Goal: Task Accomplishment & Management: Use online tool/utility

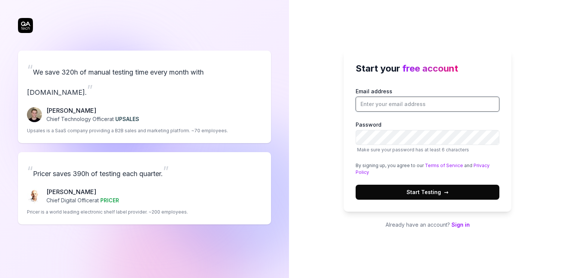
click at [393, 105] on input "Email address" at bounding box center [428, 104] width 144 height 15
type input "[PERSON_NAME][EMAIL_ADDRESS][PERSON_NAME][DOMAIN_NAME]"
click at [0, 278] on com-1password-button at bounding box center [0, 278] width 0 height 0
click at [444, 190] on span "→" at bounding box center [446, 192] width 4 height 8
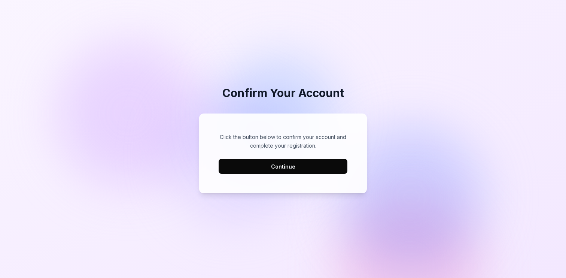
click at [319, 165] on button "Continue" at bounding box center [283, 166] width 129 height 15
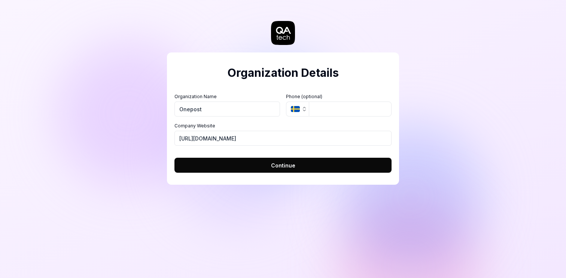
type input "Onepost"
click at [287, 167] on span "Continue" at bounding box center [283, 165] width 24 height 8
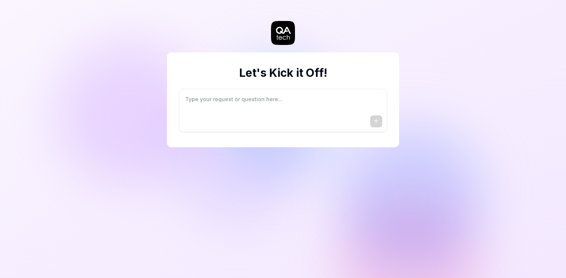
type textarea "*"
type textarea "I"
type textarea "*"
type textarea "I"
type textarea "*"
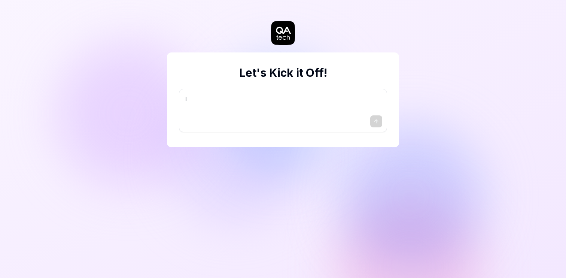
type textarea "I w"
type textarea "*"
type textarea "I wa"
type textarea "*"
type textarea "I wan"
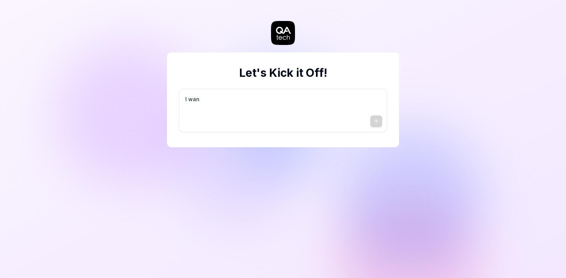
type textarea "*"
type textarea "I want"
type textarea "*"
type textarea "I want"
type textarea "*"
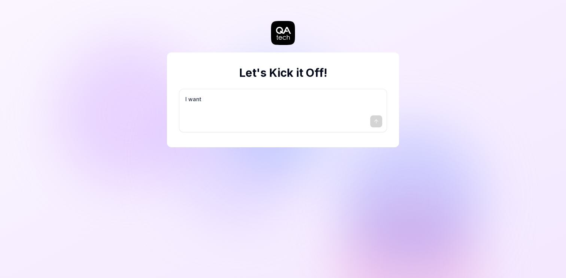
type textarea "I want a"
type textarea "*"
type textarea "I want a"
type textarea "*"
type textarea "I want a g"
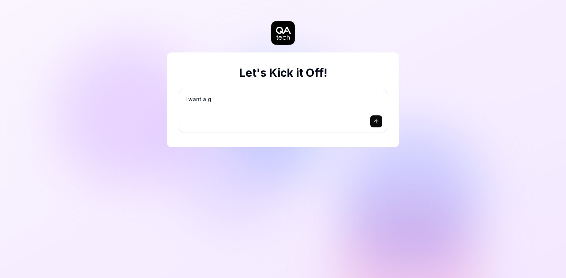
type textarea "*"
type textarea "I want a go"
type textarea "*"
type textarea "I want a goo"
type textarea "*"
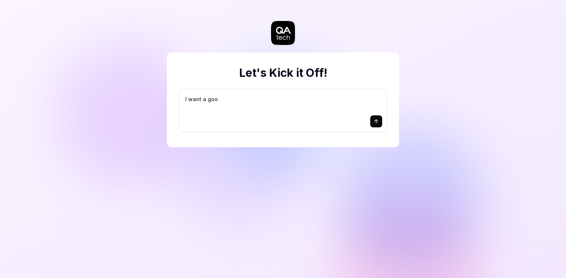
type textarea "I want a good"
type textarea "*"
type textarea "I want a good"
type textarea "*"
type textarea "I want a good t"
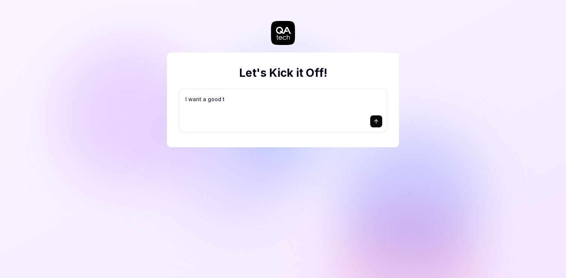
type textarea "*"
type textarea "I want a good te"
type textarea "*"
type textarea "I want a good tes"
type textarea "*"
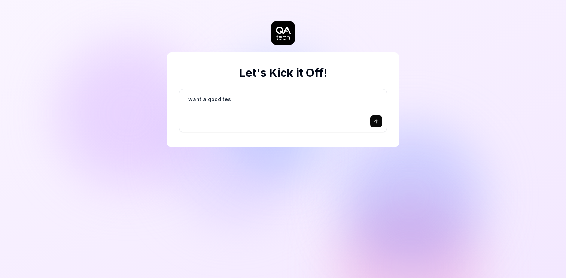
type textarea "I want a good test"
type textarea "*"
type textarea "I want a good test"
type textarea "*"
type textarea "I want a good test s"
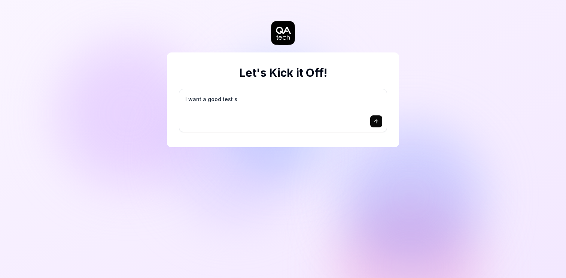
type textarea "*"
type textarea "I want a good test se"
type textarea "*"
type textarea "I want a good test set"
type textarea "*"
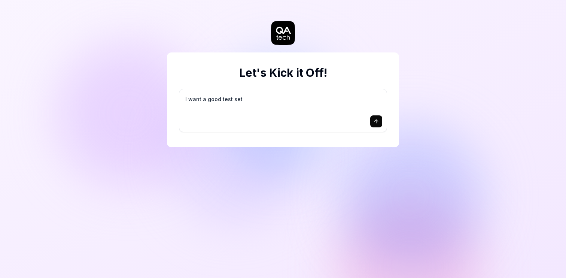
type textarea "I want a good test setu"
type textarea "*"
type textarea "I want a good test setup"
type textarea "*"
type textarea "I want a good test setup"
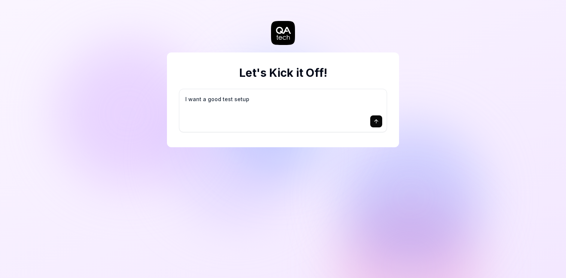
type textarea "*"
type textarea "I want a good test setup f"
type textarea "*"
type textarea "I want a good test setup fo"
type textarea "*"
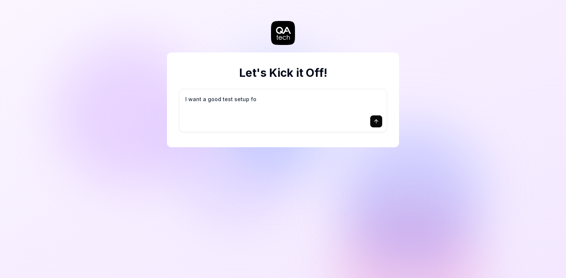
type textarea "I want a good test setup for"
type textarea "*"
type textarea "I want a good test setup for"
type textarea "*"
type textarea "I want a good test setup for m"
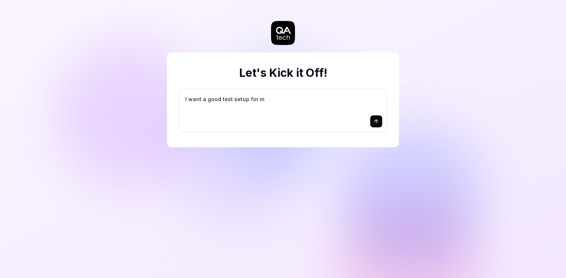
type textarea "*"
type textarea "I want a good test setup for my"
type textarea "*"
type textarea "I want a good test setup for my"
type textarea "*"
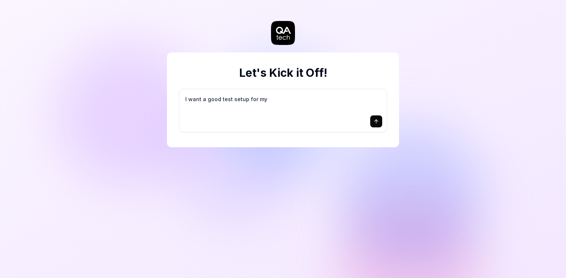
type textarea "I want a good test setup for my s"
type textarea "*"
type textarea "I want a good test setup for my si"
type textarea "*"
type textarea "I want a good test setup for my sit"
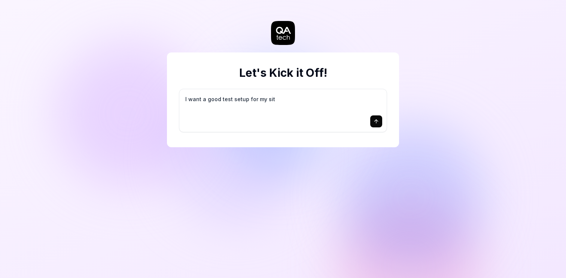
type textarea "*"
type textarea "I want a good test setup for my site"
type textarea "*"
type textarea "I want a good test setup for my site"
type textarea "*"
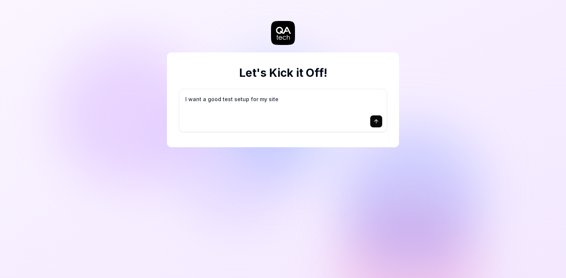
type textarea "I want a good test setup for my site -"
type textarea "*"
type textarea "I want a good test setup for my site -"
type textarea "*"
type textarea "I want a good test setup for my site - h"
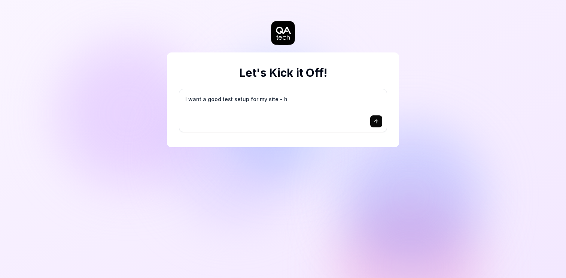
type textarea "*"
type textarea "I want a good test setup for my site - he"
type textarea "*"
type textarea "I want a good test setup for my site - hel"
type textarea "*"
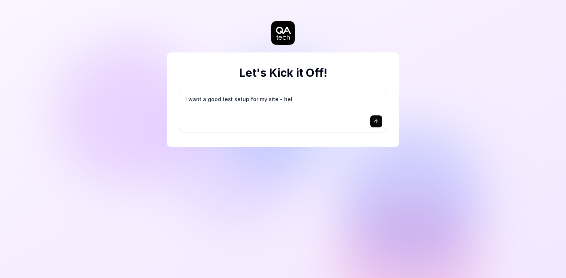
type textarea "I want a good test setup for my site - help"
type textarea "*"
type textarea "I want a good test setup for my site - help"
type textarea "*"
type textarea "I want a good test setup for my site - help m"
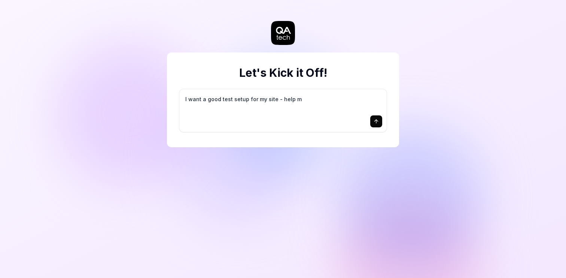
type textarea "*"
type textarea "I want a good test setup for my site - help me"
type textarea "*"
type textarea "I want a good test setup for my site - help me"
type textarea "*"
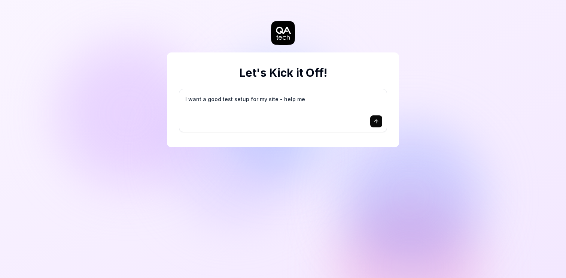
type textarea "I want a good test setup for my site - help me c"
type textarea "*"
type textarea "I want a good test setup for my site - help me cr"
type textarea "*"
type textarea "I want a good test setup for my site - help me cre"
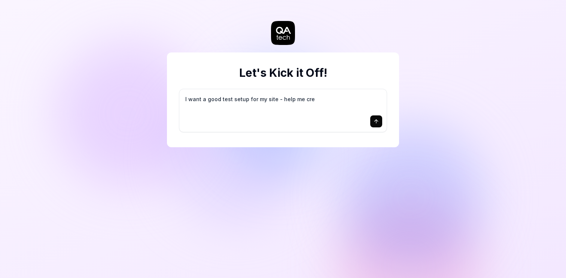
type textarea "*"
type textarea "I want a good test setup for my site - help me crea"
type textarea "*"
type textarea "I want a good test setup for my site - help me creat"
type textarea "*"
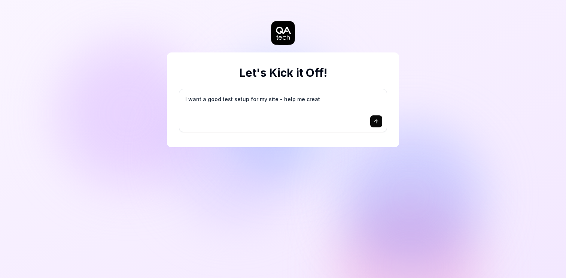
type textarea "I want a good test setup for my site - help me create"
type textarea "*"
type textarea "I want a good test setup for my site - help me create"
type textarea "*"
type textarea "I want a good test setup for my site - help me create t"
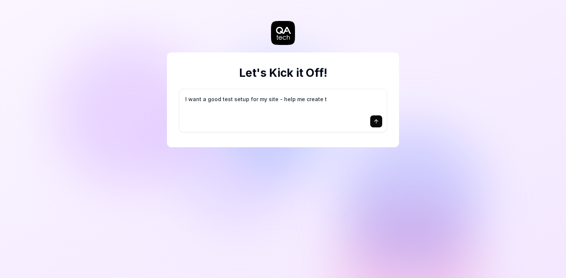
type textarea "*"
type textarea "I want a good test setup for my site - help me create th"
type textarea "*"
type textarea "I want a good test setup for my site - help me create the"
type textarea "*"
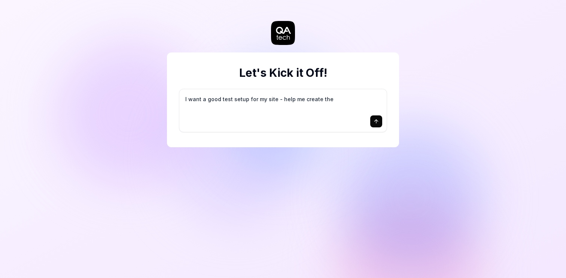
type textarea "I want a good test setup for my site - help me create the"
type textarea "*"
type textarea "I want a good test setup for my site - help me create the f"
type textarea "*"
type textarea "I want a good test setup for my site - help me create the fi"
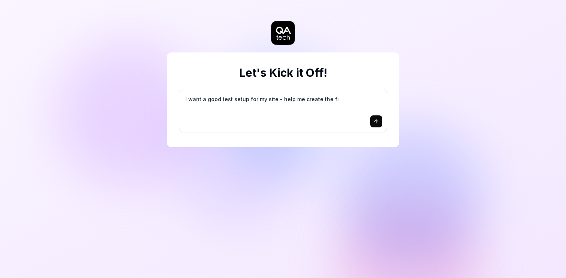
type textarea "*"
type textarea "I want a good test setup for my site - help me create the fir"
type textarea "*"
type textarea "I want a good test setup for my site - help me create the firs"
type textarea "*"
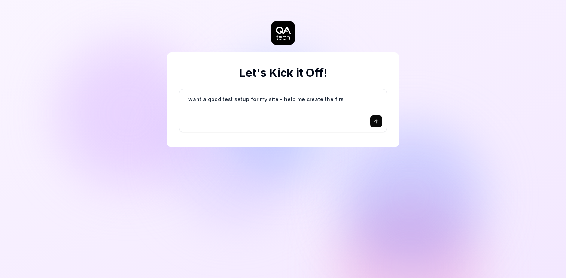
type textarea "I want a good test setup for my site - help me create the first"
type textarea "*"
type textarea "I want a good test setup for my site - help me create the first"
type textarea "*"
type textarea "I want a good test setup for my site - help me create the first 3"
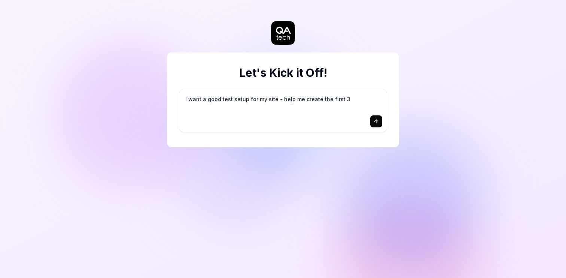
type textarea "*"
type textarea "I want a good test setup for my site - help me create the first 3-"
type textarea "*"
type textarea "I want a good test setup for my site - help me create the first 3-5"
type textarea "*"
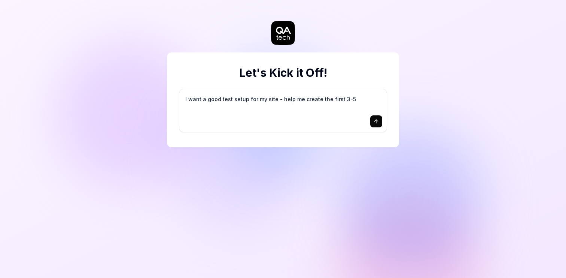
type textarea "I want a good test setup for my site - help me create the first 3-5"
type textarea "*"
type textarea "I want a good test setup for my site - help me create the first 3-5 t"
type textarea "*"
type textarea "I want a good test setup for my site - help me create the first 3-5 te"
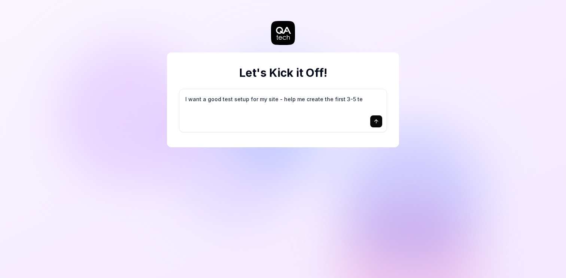
type textarea "*"
type textarea "I want a good test setup for my site - help me create the first 3-5 tes"
type textarea "*"
type textarea "I want a good test setup for my site - help me create the first 3-5 test"
type textarea "*"
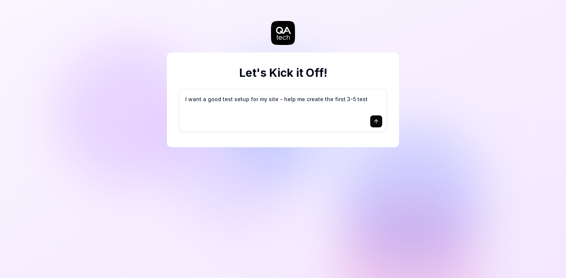
type textarea "I want a good test setup for my site - help me create the first 3-5 test"
type textarea "*"
type textarea "I want a good test setup for my site - help me create the first 3-5 test c"
type textarea "*"
type textarea "I want a good test setup for my site - help me create the first 3-5 test ca"
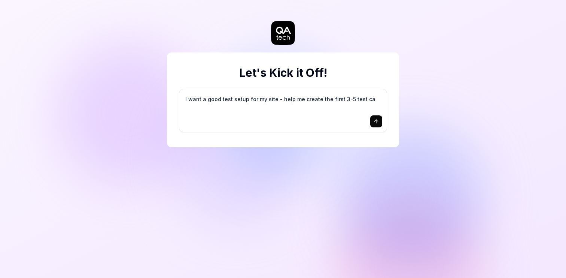
type textarea "*"
type textarea "I want a good test setup for my site - help me create the first 3-5 test cas"
type textarea "*"
type textarea "I want a good test setup for my site - help me create the first 3-5 test case"
type textarea "*"
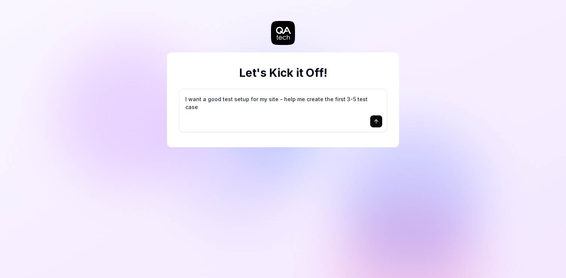
type textarea "I want a good test setup for my site - help me create the first 3-5 test cases"
click at [287, 36] on icon at bounding box center [283, 33] width 24 height 24
type textarea "*"
type textarea "I"
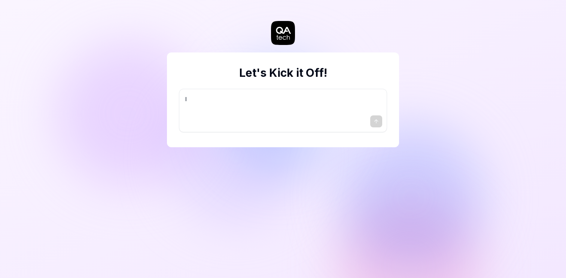
type textarea "*"
type textarea "I"
type textarea "*"
type textarea "I w"
type textarea "*"
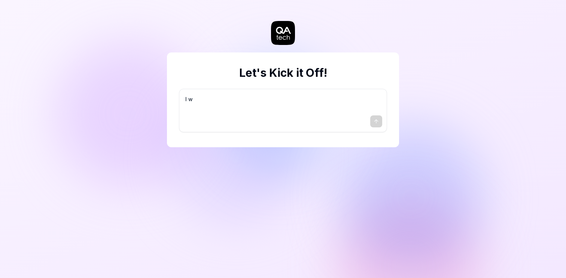
type textarea "I wa"
type textarea "*"
type textarea "I wan"
type textarea "*"
type textarea "I want"
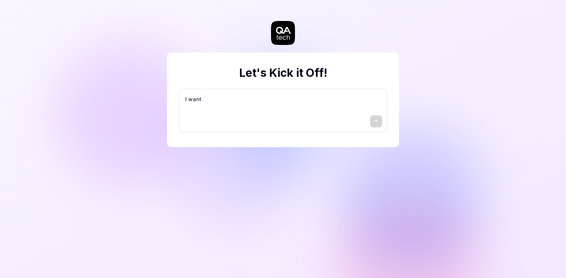
type textarea "*"
type textarea "I want"
type textarea "*"
type textarea "I want a"
type textarea "*"
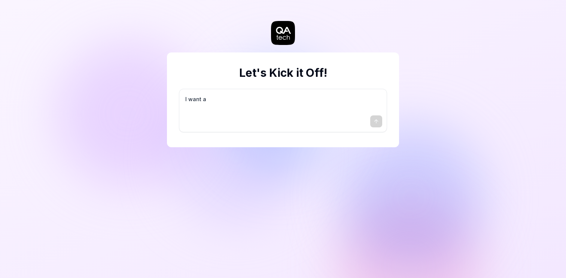
type textarea "I want a"
type textarea "*"
type textarea "I want a g"
type textarea "*"
type textarea "I want a go"
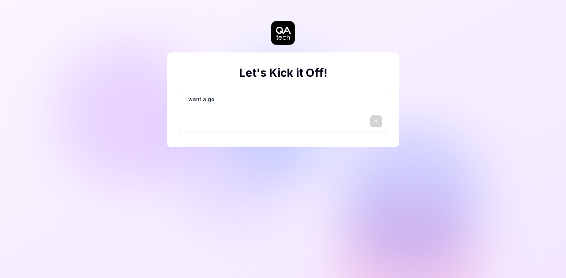
type textarea "*"
type textarea "I want a goo"
type textarea "*"
type textarea "I want a good"
type textarea "*"
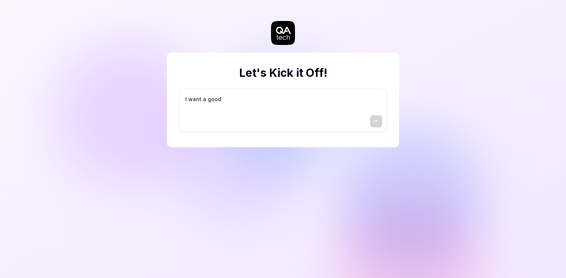
type textarea "I want a good"
type textarea "*"
type textarea "I want a good t"
type textarea "*"
type textarea "I want a good te"
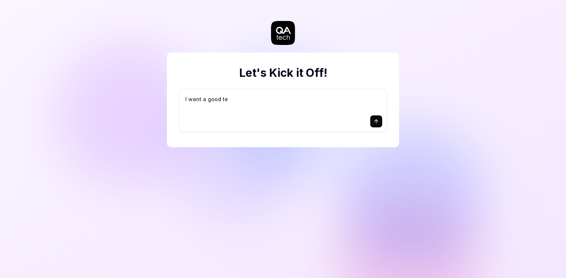
type textarea "*"
type textarea "I want a good tes"
type textarea "*"
type textarea "I want a good test"
type textarea "*"
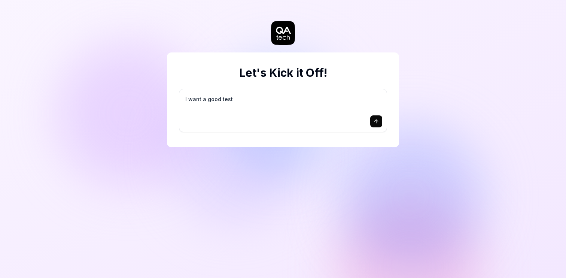
type textarea "I want a good test"
type textarea "*"
type textarea "I want a good test s"
type textarea "*"
type textarea "I want a good test se"
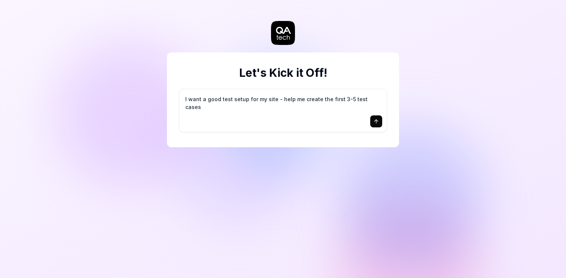
click at [350, 99] on textarea "I want a good test setup for my site - help me create the first 3-5 test cases" at bounding box center [283, 103] width 199 height 19
click at [377, 122] on icon "submit" at bounding box center [377, 121] width 6 height 6
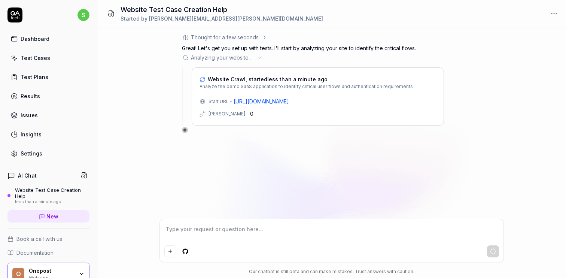
click at [53, 78] on link "Test Plans" at bounding box center [48, 77] width 82 height 15
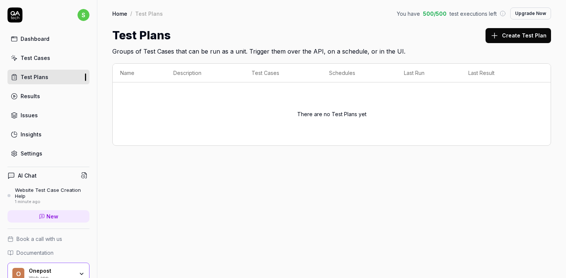
click at [528, 35] on button "Create Test Plan" at bounding box center [519, 35] width 66 height 15
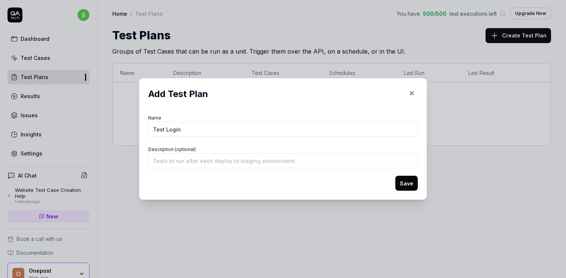
click at [401, 183] on button "Save" at bounding box center [407, 183] width 22 height 15
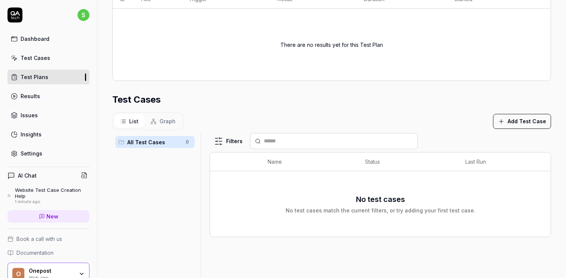
scroll to position [142, 0]
click at [516, 119] on button "Add Test Case" at bounding box center [522, 121] width 58 height 15
click at [412, 176] on div "No test cases No test cases match the current filters, or try adding your first…" at bounding box center [381, 203] width 326 height 57
click at [167, 121] on span "Graph" at bounding box center [168, 121] width 16 height 8
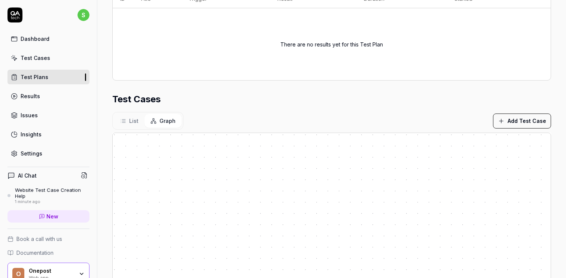
click at [135, 121] on span "List" at bounding box center [133, 121] width 9 height 8
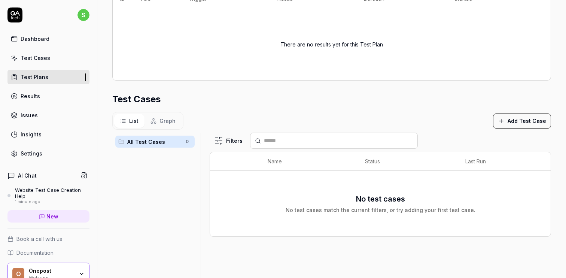
click at [58, 96] on link "Results" at bounding box center [48, 96] width 82 height 15
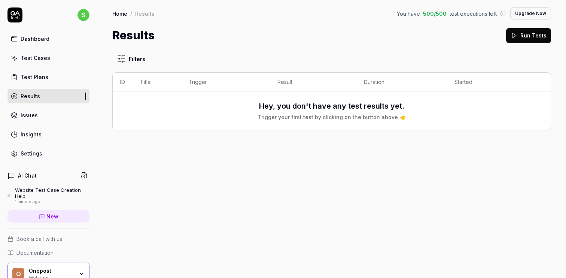
click at [57, 123] on div "Dashboard Test Cases Test Plans Results Issues Insights Settings" at bounding box center [48, 95] width 82 height 129
click at [57, 118] on link "Issues" at bounding box center [48, 115] width 82 height 15
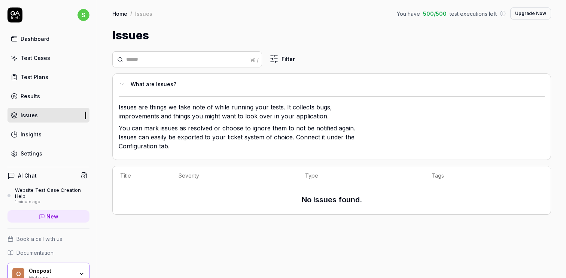
click at [66, 138] on link "Insights" at bounding box center [48, 134] width 82 height 15
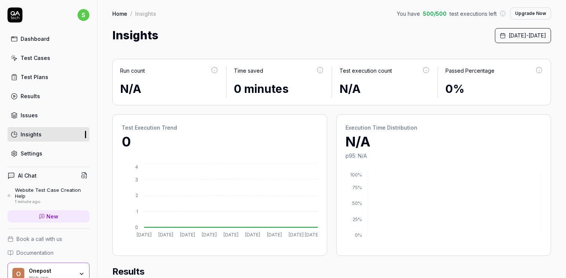
click at [53, 158] on link "Settings" at bounding box center [48, 153] width 82 height 15
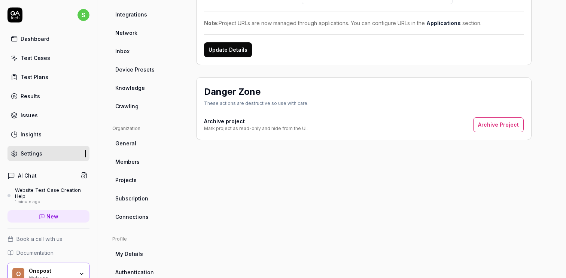
scroll to position [130, 0]
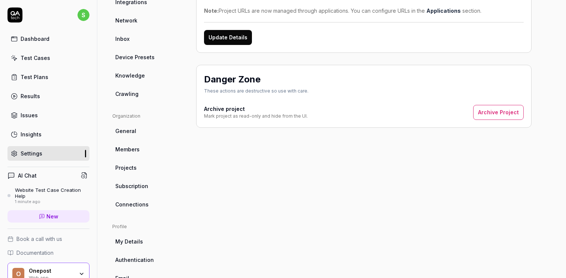
click at [154, 59] on link "Device Presets" at bounding box center [148, 57] width 72 height 14
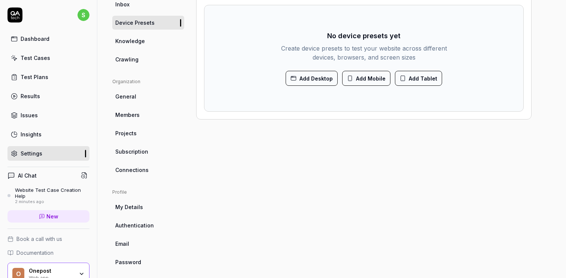
scroll to position [170, 0]
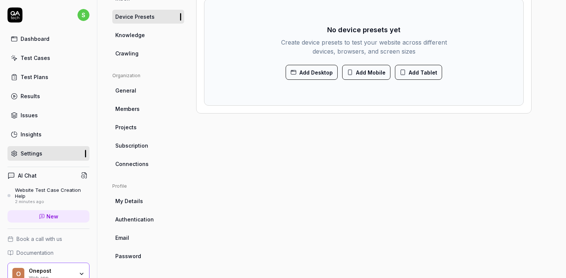
click at [153, 103] on link "Members" at bounding box center [148, 109] width 72 height 14
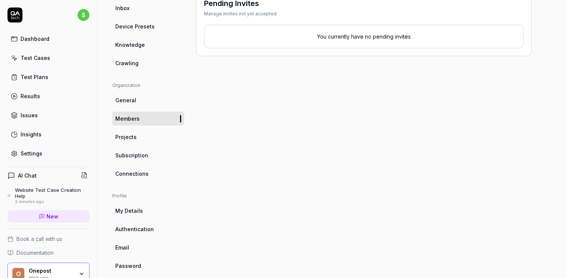
scroll to position [170, 0]
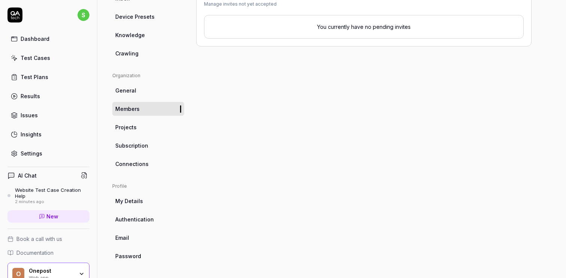
click at [137, 198] on span "My Details" at bounding box center [129, 201] width 28 height 8
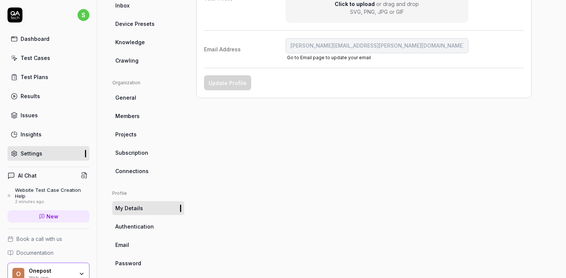
scroll to position [170, 0]
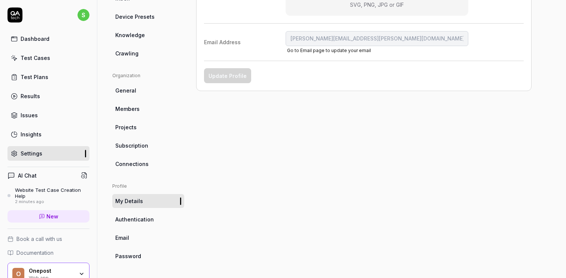
click at [142, 220] on span "Authentication" at bounding box center [134, 219] width 39 height 8
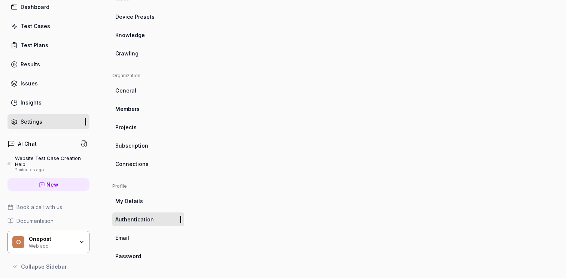
scroll to position [36, 0]
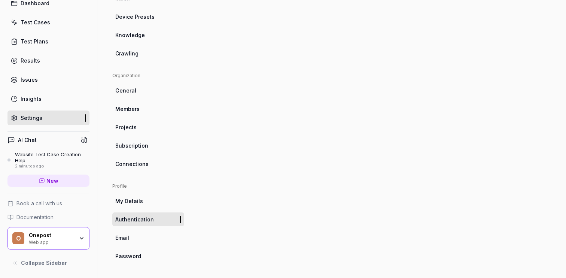
click at [67, 230] on div "O Onepost Web app" at bounding box center [48, 238] width 82 height 22
click at [231, 70] on div "Multi-Factor Authentication Set up a MFA method to secure your account Secure y…" at bounding box center [364, 75] width 336 height 375
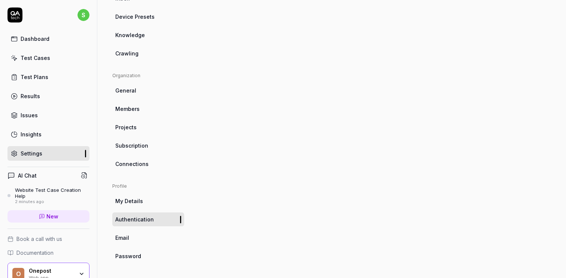
click at [42, 38] on div "Dashboard" at bounding box center [35, 39] width 29 height 8
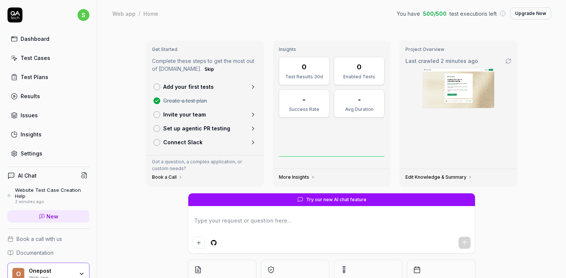
click at [204, 88] on p "Add your first tests" at bounding box center [188, 87] width 51 height 8
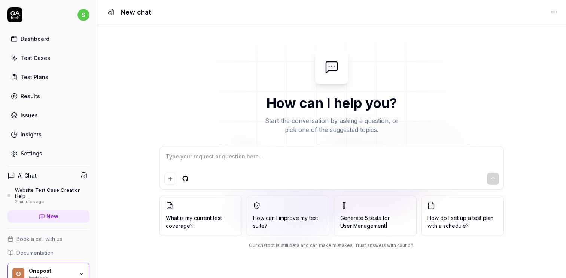
click at [286, 216] on span "How can I improve my test suite?" at bounding box center [288, 222] width 70 height 16
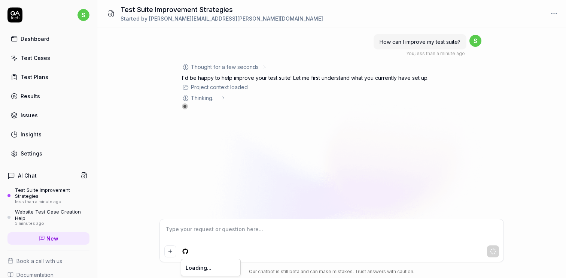
click at [186, 251] on html "s Dashboard Test Cases Test Plans Results Issues Insights Settings AI Chat Test…" at bounding box center [283, 139] width 566 height 278
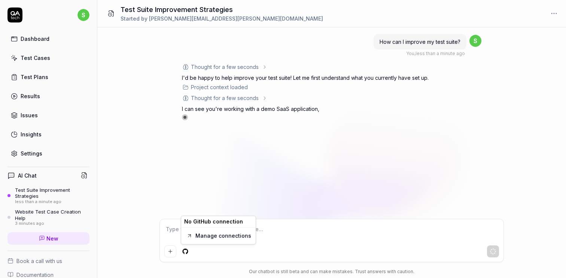
click at [197, 235] on link "Manage connections" at bounding box center [224, 236] width 56 height 8
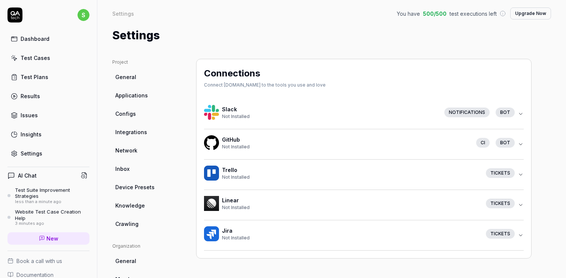
click at [522, 143] on icon "button" at bounding box center [521, 143] width 3 height 1
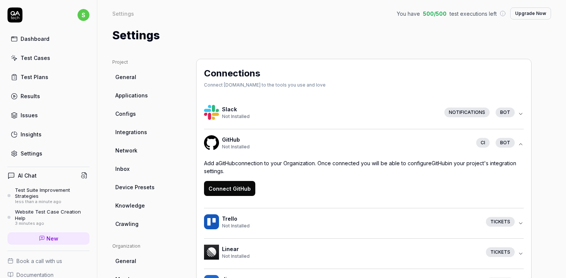
click at [523, 145] on icon "button" at bounding box center [521, 144] width 6 height 6
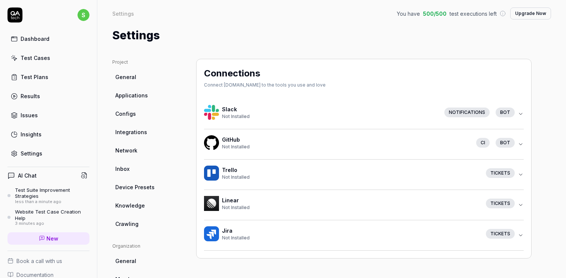
click at [52, 37] on link "Dashboard" at bounding box center [48, 38] width 82 height 15
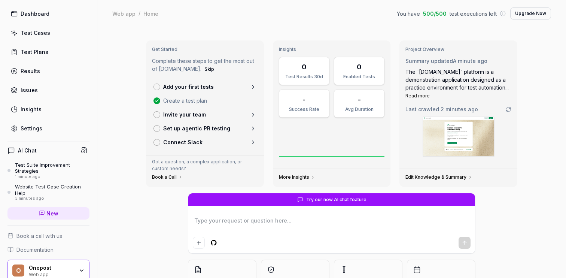
scroll to position [28, 0]
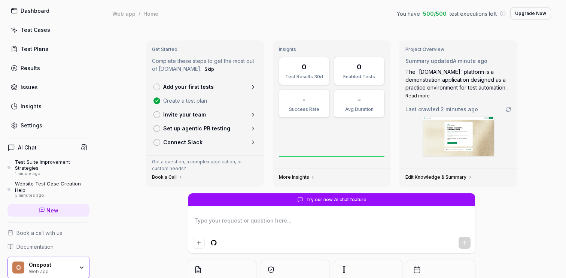
click at [58, 190] on div "Website Test Case Creation Help" at bounding box center [52, 187] width 75 height 12
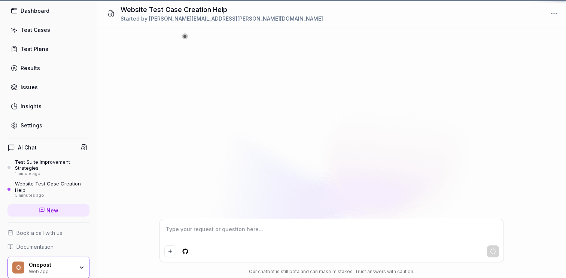
scroll to position [101, 0]
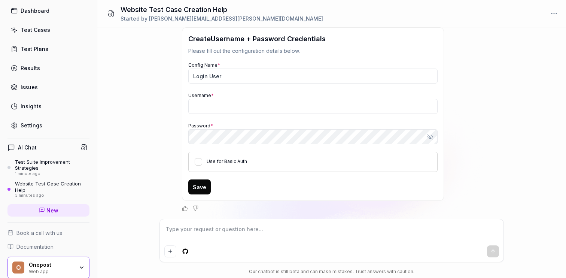
click at [58, 169] on div "Test Suite Improvement Strategies" at bounding box center [52, 165] width 75 height 12
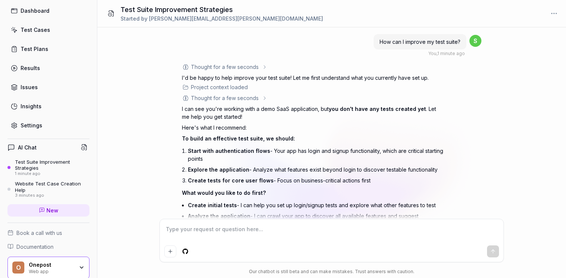
scroll to position [50, 0]
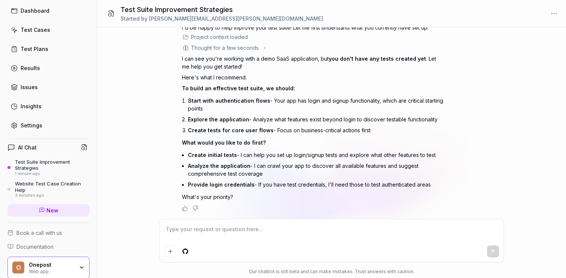
click at [64, 211] on link "New" at bounding box center [48, 210] width 82 height 12
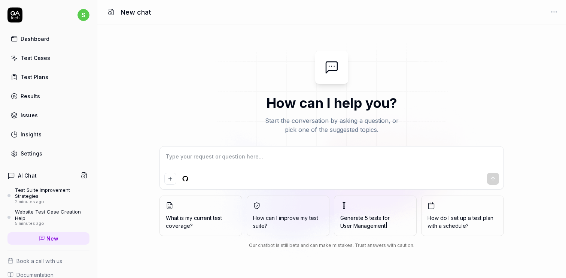
type textarea "*"
type textarea "T"
type textarea "*"
type textarea "Te"
type textarea "*"
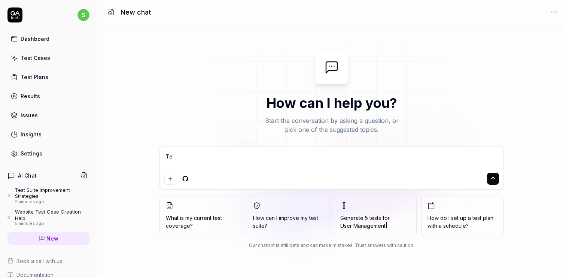
type textarea "Tes"
type textarea "*"
type textarea "Test"
type textarea "*"
type textarea "Test"
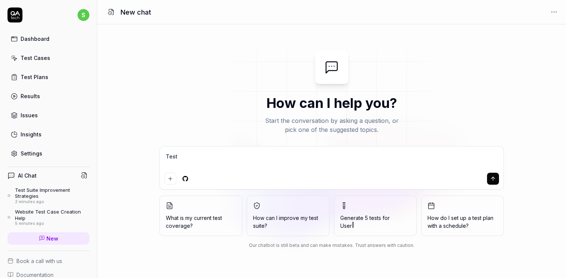
type textarea "*"
type textarea "Test h"
type textarea "*"
type textarea "Test"
type textarea "*"
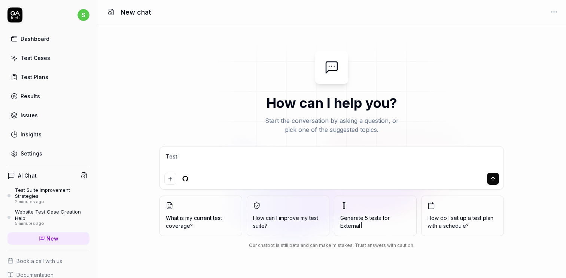
type textarea "Test t"
type textarea "*"
type textarea "Test th"
type textarea "*"
type textarea "Test thi"
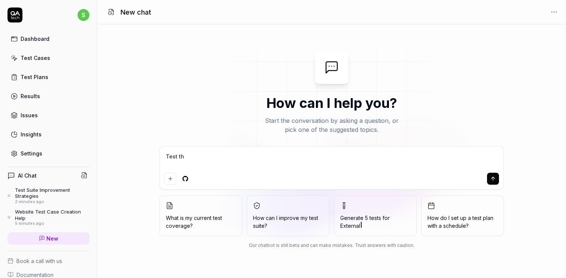
type textarea "*"
type textarea "Test this"
type textarea "*"
type textarea "Test this"
type textarea "*"
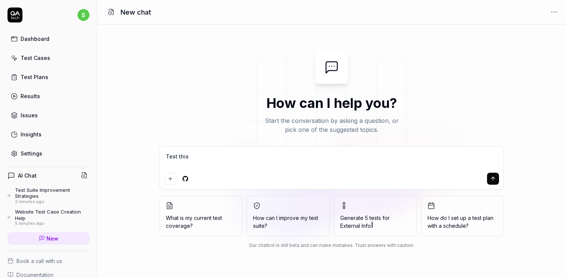
type textarea "Test this a"
type textarea "*"
type textarea "Test this ap"
type textarea "*"
type textarea "Test this app"
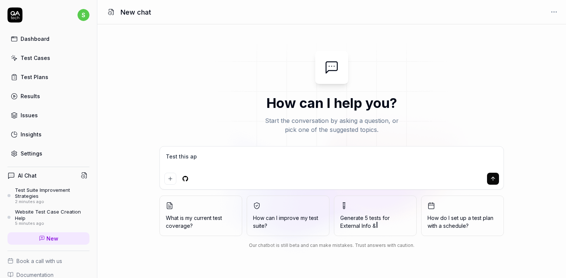
type textarea "*"
type textarea "Test this app:"
type textarea "*"
type textarea "Test this app:"
type textarea "*"
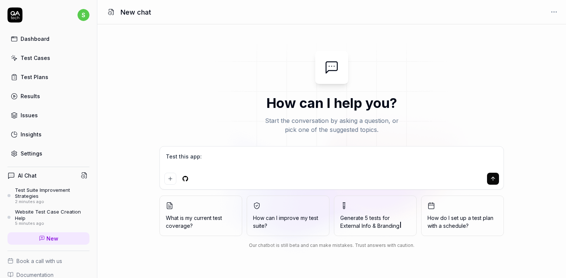
paste textarea "[URL][DOMAIN_NAME]"
type textarea "Test this app: [URL][DOMAIN_NAME]"
type textarea "*"
type textarea "Test this app: [URL][DOMAIN_NAME]"
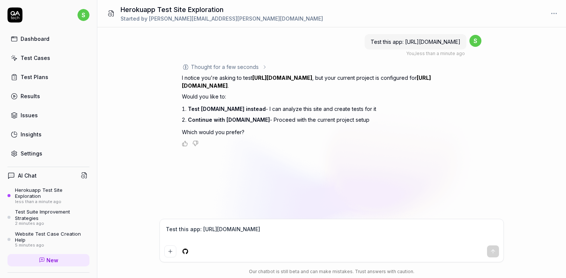
type textarea "*"
click at [218, 230] on textarea "Test this app: [URL][DOMAIN_NAME]" at bounding box center [331, 233] width 335 height 19
type textarea "1"
type textarea "*"
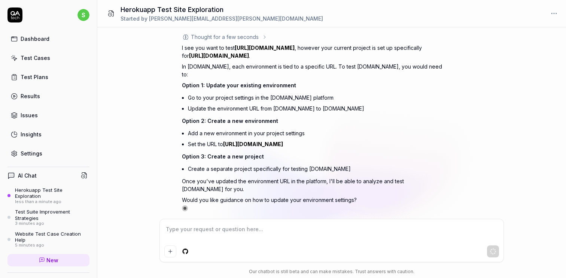
type textarea "*"
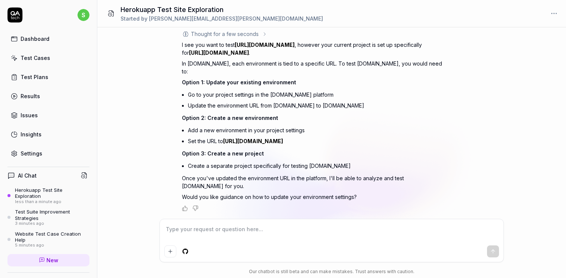
type textarea "h"
type textarea "*"
type textarea "ho"
type textarea "*"
type textarea "how"
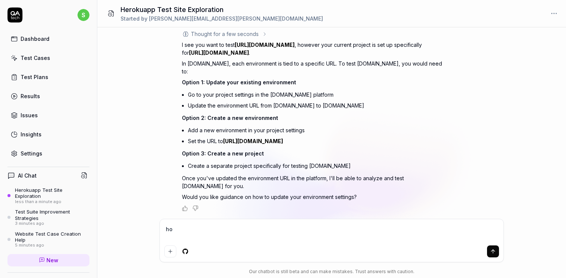
type textarea "*"
type textarea "how"
type textarea "*"
type textarea "how t"
type textarea "*"
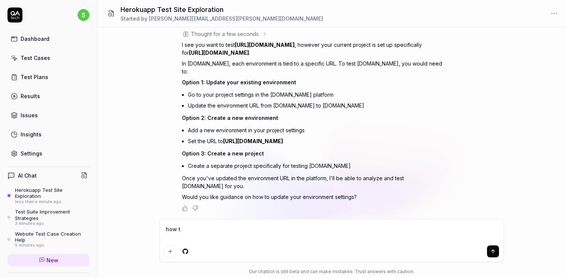
type textarea "how"
type textarea "*"
type textarea "how d"
type textarea "*"
type textarea "how do"
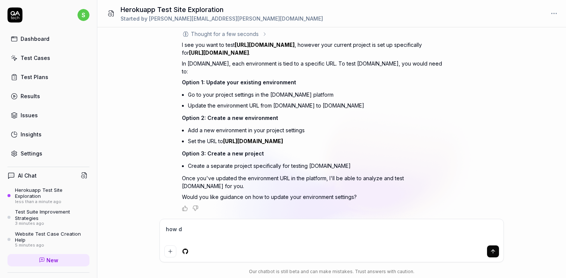
type textarea "*"
type textarea "how do"
type textarea "*"
type textarea "how do i"
type textarea "*"
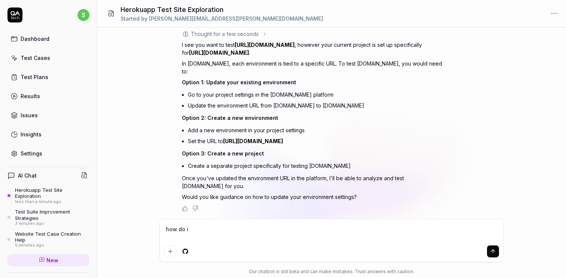
type textarea "how do i"
type textarea "*"
type textarea "how do i c"
type textarea "*"
type textarea "how do i cr"
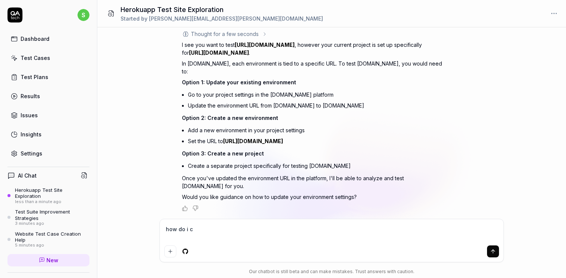
type textarea "*"
type textarea "how do i cre"
type textarea "*"
type textarea "how do i crea"
type textarea "*"
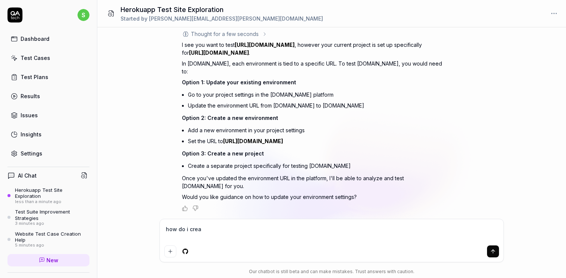
type textarea "how do i creat"
type textarea "*"
type textarea "how do i create"
type textarea "*"
type textarea "how do i create"
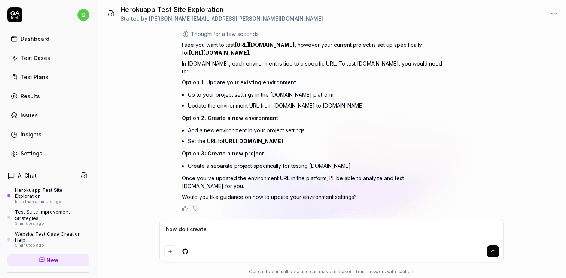
type textarea "*"
type textarea "how do i create a"
type textarea "*"
type textarea "how do i create a"
type textarea "*"
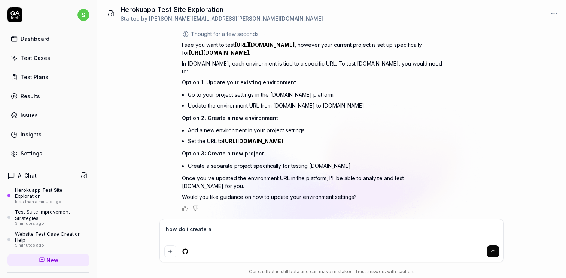
type textarea "how do i create a n"
type textarea "*"
type textarea "how do i create a ne"
type textarea "*"
type textarea "how do i create a new"
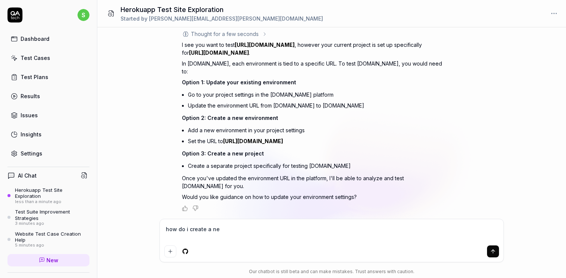
type textarea "*"
type textarea "how do i create a new"
type textarea "*"
type textarea "how do i create a new e"
type textarea "*"
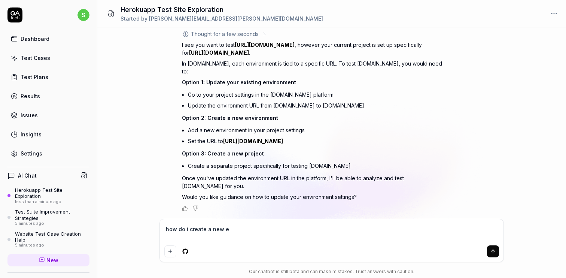
type textarea "how do i create a new en"
type textarea "*"
type textarea "how do i create a new env"
type textarea "*"
type textarea "how do i create a new envi"
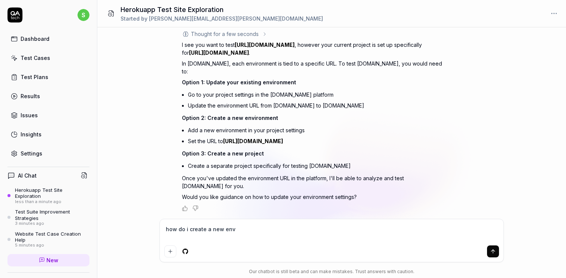
type textarea "*"
type textarea "how do i create a new envir"
type textarea "*"
type textarea "how do i create a new enviro"
type textarea "*"
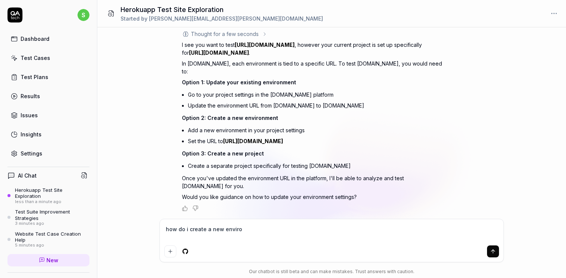
type textarea "how do i create a new environ"
type textarea "*"
type textarea "how do i create a new environm"
type textarea "*"
type textarea "how do i create a new environme"
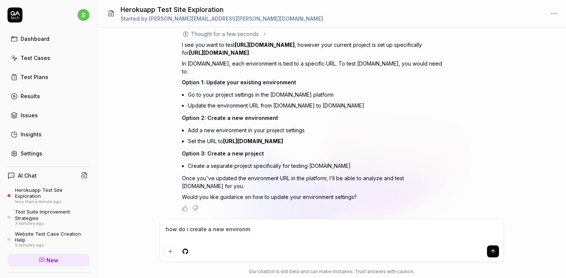
type textarea "*"
type textarea "how do i create a new environmen"
type textarea "*"
type textarea "how do i create a new environment"
type textarea "*"
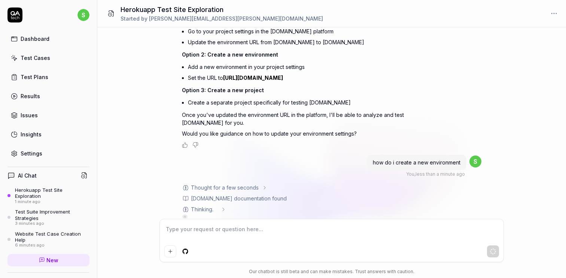
scroll to position [225, 0]
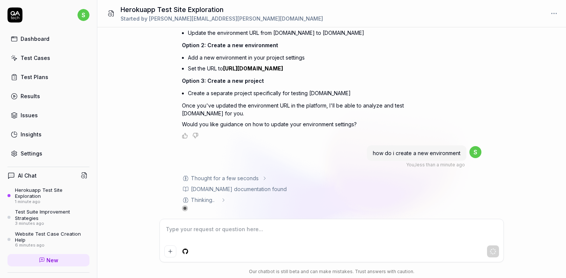
click at [85, 14] on html "s Dashboard Test Cases Test Plans Results Issues Insights Settings AI Chat Hero…" at bounding box center [283, 139] width 566 height 278
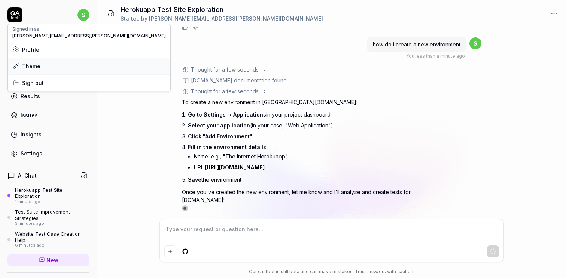
type textarea "*"
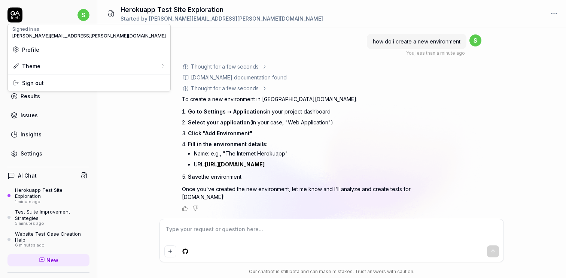
click at [63, 51] on span "Profile" at bounding box center [89, 50] width 154 height 8
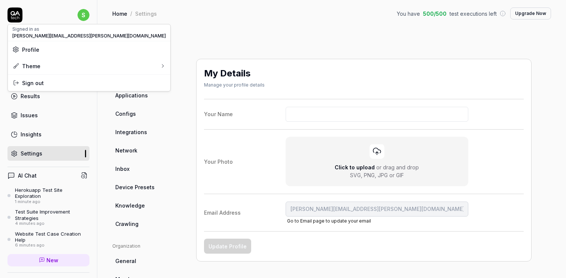
click at [146, 96] on html "s Dashboard Test Cases Test Plans Results Issues Insights Settings AI Chat Hero…" at bounding box center [283, 139] width 566 height 278
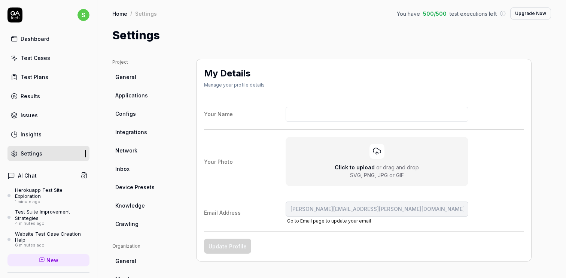
click at [142, 96] on span "Applications" at bounding box center [131, 95] width 33 height 8
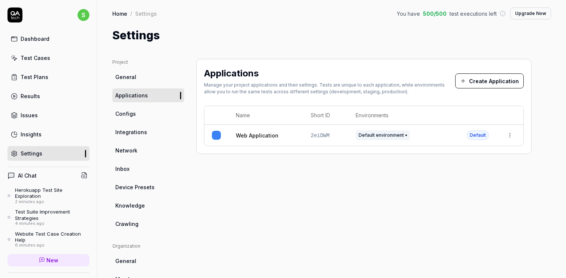
click at [498, 79] on button "Create Application" at bounding box center [490, 80] width 69 height 15
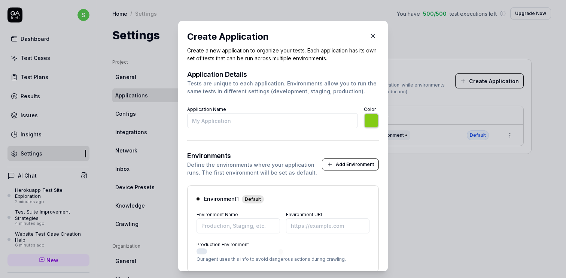
type input "[URL][DOMAIN_NAME]"
type input "*******"
type input "The Internet"
type input "*******"
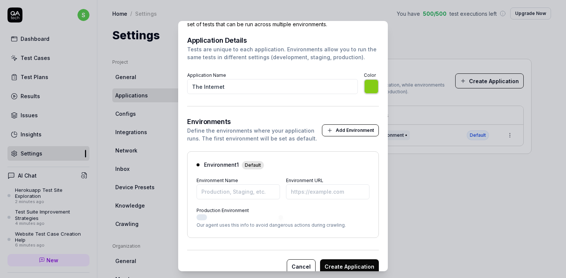
scroll to position [46, 0]
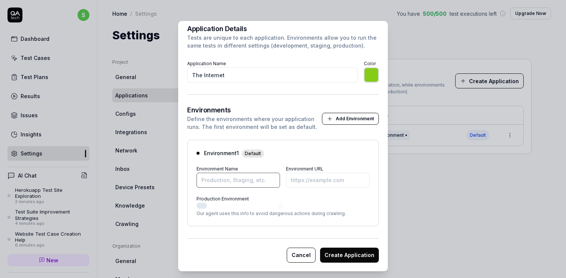
click at [256, 175] on input "Environment Name" at bounding box center [239, 180] width 84 height 15
type input "*******"
type input "P"
type input "*******"
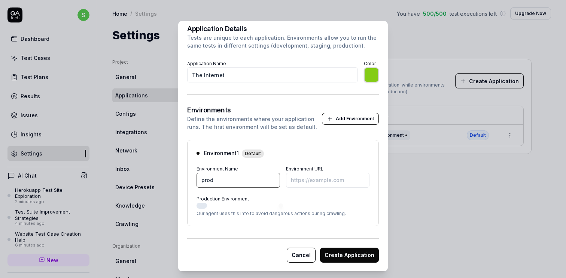
type input "prod"
paste input "[URL][DOMAIN_NAME]"
type input "*******"
type input "[URL][DOMAIN_NAME]"
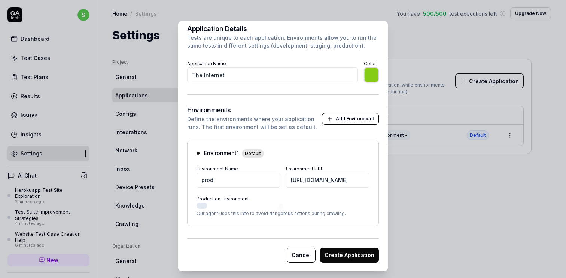
click at [202, 205] on button "Production Environment" at bounding box center [202, 206] width 10 height 6
click at [205, 204] on button "Production Environment" at bounding box center [202, 206] width 10 height 6
click at [360, 256] on button "Create Application" at bounding box center [349, 255] width 59 height 15
type input "*******"
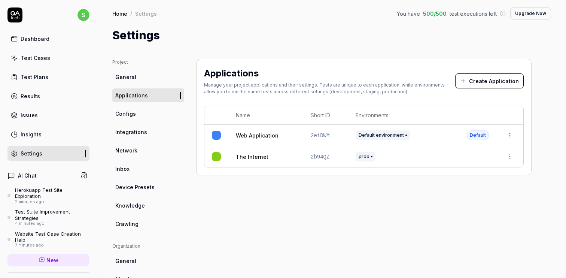
click at [512, 156] on html "s Dashboard Test Cases Test Plans Results Issues Insights Settings AI Chat Hero…" at bounding box center [283, 139] width 566 height 278
click at [497, 220] on span "Make Default" at bounding box center [487, 222] width 36 height 8
click at [510, 156] on html "Default application updated s Dashboard Test Cases Test Plans Results Issues In…" at bounding box center [283, 139] width 566 height 278
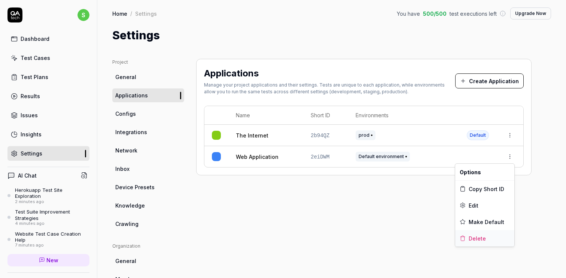
click at [487, 234] on div "Delete" at bounding box center [485, 238] width 59 height 16
click at [510, 135] on html "Application deleted s Dashboard Test Cases Test Plans Results Issues Insights S…" at bounding box center [283, 139] width 566 height 278
click at [387, 181] on html "s Dashboard Test Cases Test Plans Results Issues Insights Settings AI Chat Hero…" at bounding box center [283, 139] width 566 height 278
click at [40, 63] on link "Test Cases" at bounding box center [48, 58] width 82 height 15
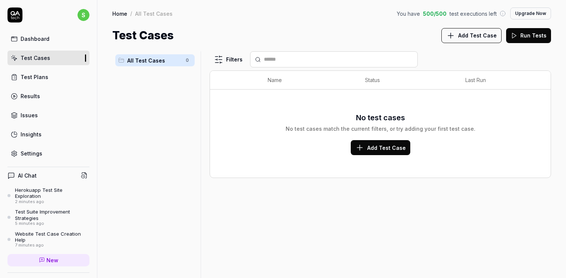
click at [390, 145] on span "Add Test Case" at bounding box center [387, 148] width 39 height 8
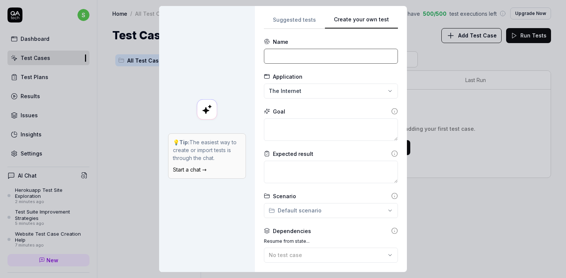
click at [346, 60] on input at bounding box center [331, 56] width 134 height 15
click at [311, 20] on div "**********" at bounding box center [283, 139] width 566 height 278
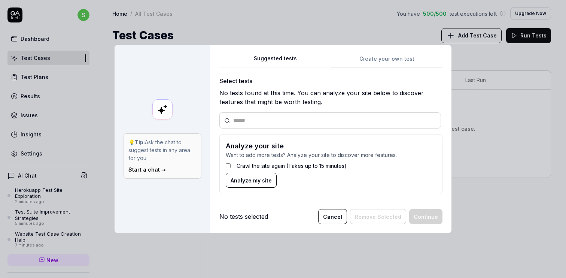
click at [268, 179] on span "Analyze my site" at bounding box center [251, 180] width 41 height 8
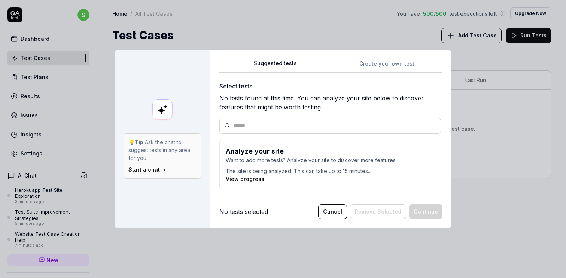
click at [250, 178] on link "View progress" at bounding box center [245, 179] width 39 height 6
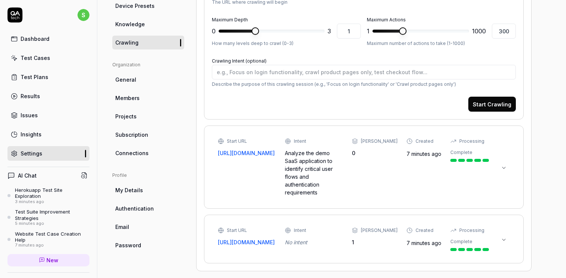
scroll to position [183, 0]
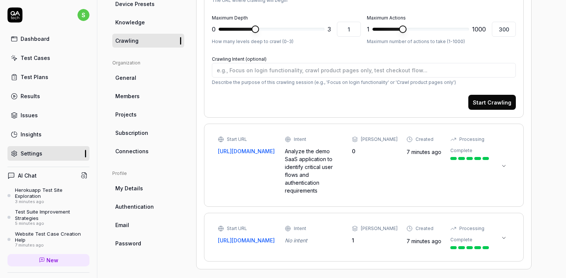
click at [415, 168] on div "Start URL [URL][DOMAIN_NAME] Intent Analyze the demo SaaS application to identi…" at bounding box center [353, 165] width 271 height 58
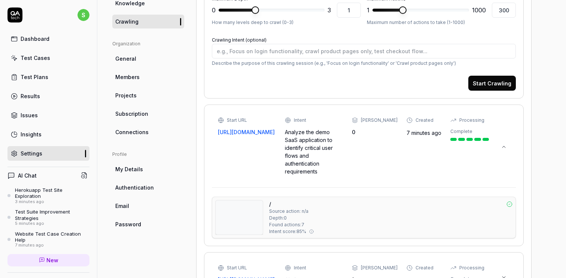
scroll to position [242, 0]
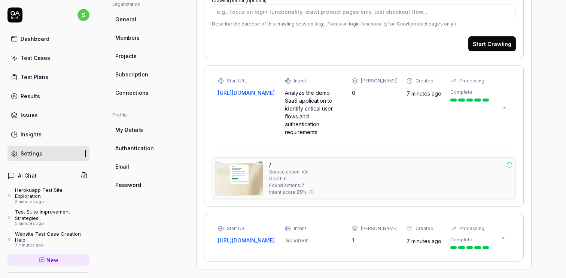
click at [282, 182] on span "Found actions: 7" at bounding box center [286, 185] width 35 height 7
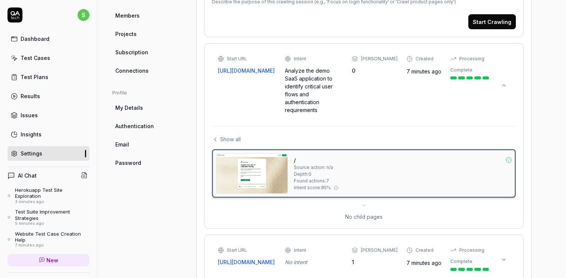
scroll to position [285, 0]
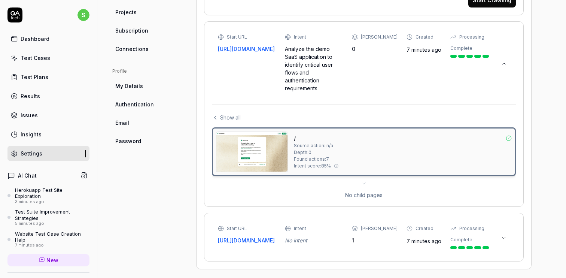
click at [342, 236] on div "No intent" at bounding box center [314, 240] width 58 height 8
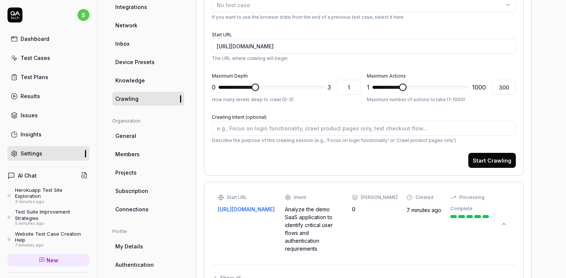
scroll to position [114, 0]
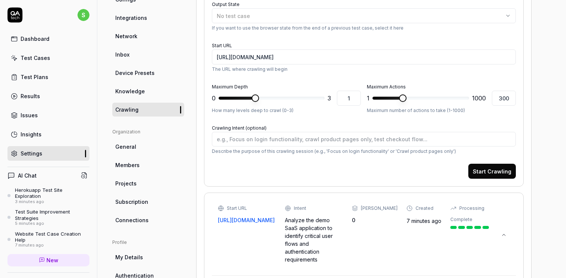
click at [481, 170] on button "Start Crawling" at bounding box center [493, 171] width 48 height 15
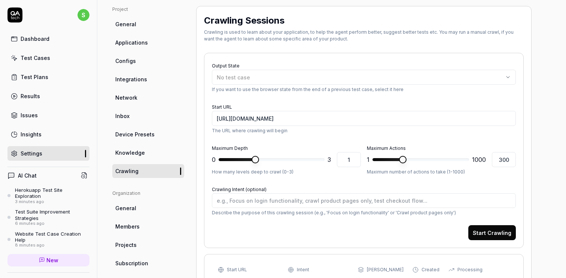
scroll to position [52, 0]
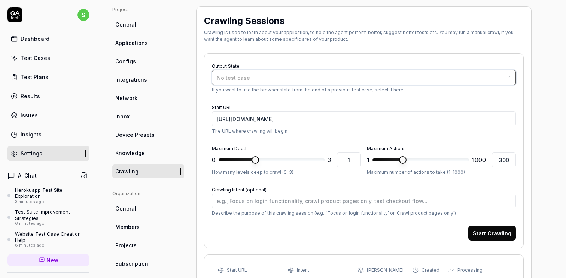
click at [295, 76] on div "No test case" at bounding box center [360, 78] width 287 height 8
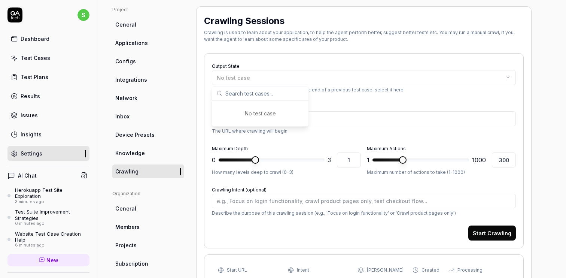
click at [300, 59] on div "Output State No test case If you want to use the browser state from the end of …" at bounding box center [364, 150] width 320 height 195
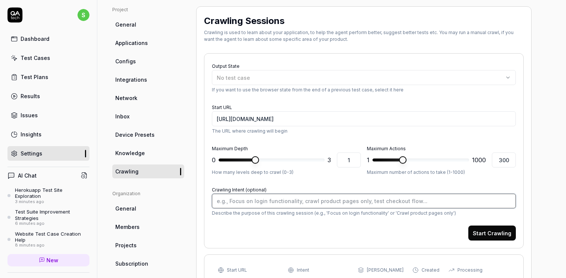
click at [351, 199] on textarea "Crawling Intent (optional)" at bounding box center [364, 201] width 304 height 15
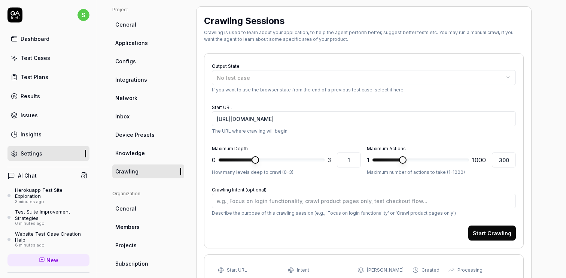
click at [490, 234] on button "Start Crawling" at bounding box center [493, 233] width 48 height 15
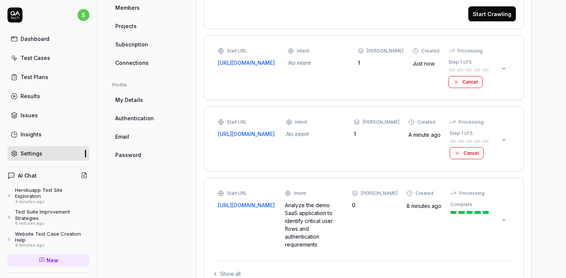
scroll to position [258, 0]
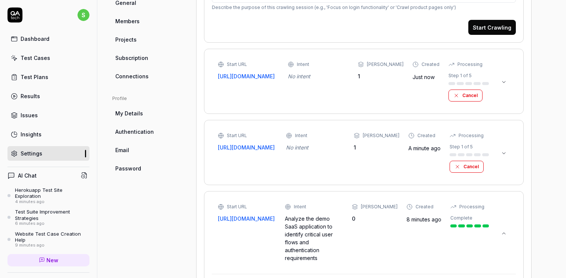
click at [354, 93] on div "Start URL [URL][DOMAIN_NAME] Intent No intent Max Depth 1 Created Just now Proc…" at bounding box center [353, 81] width 271 height 40
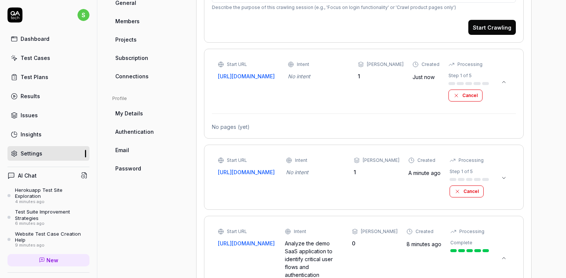
click at [345, 157] on div "Intent" at bounding box center [315, 160] width 59 height 7
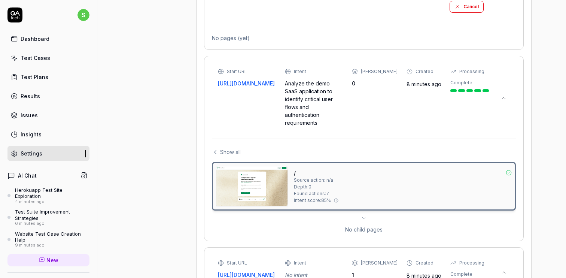
scroll to position [441, 0]
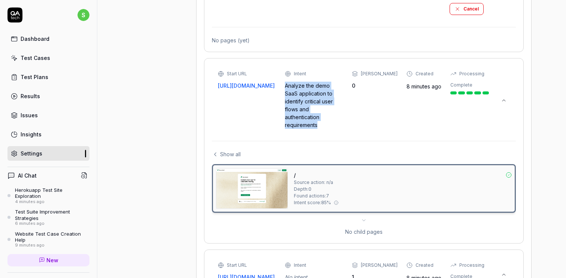
copy div "Analyze the demo SaaS application to identify critical user flows and authentic…"
drag, startPoint x: 324, startPoint y: 114, endPoint x: 290, endPoint y: 85, distance: 44.7
click at [290, 85] on div "Analyze the demo SaaS application to identify critical user flows and authentic…" at bounding box center [314, 105] width 58 height 47
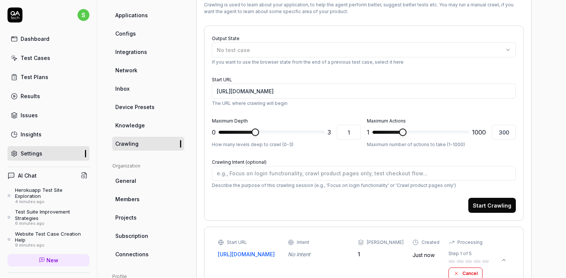
scroll to position [72, 0]
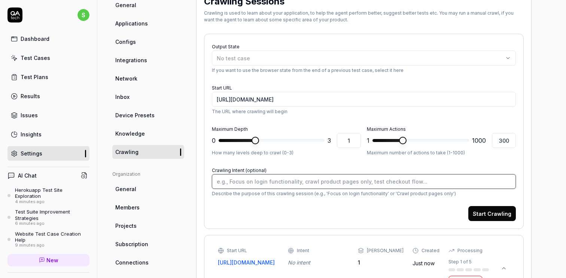
click at [284, 180] on textarea "Crawling Intent (optional)" at bounding box center [364, 181] width 304 height 15
paste textarea "Analyze the demo SaaS application to identify critical user flows and authentic…"
type textarea "*"
type textarea "Analyze the demo SaaS application to identify critical user flows and authentic…"
click at [254, 183] on textarea "Analyze the demo SaaS application to identify critical user flows and authentic…" at bounding box center [364, 181] width 304 height 15
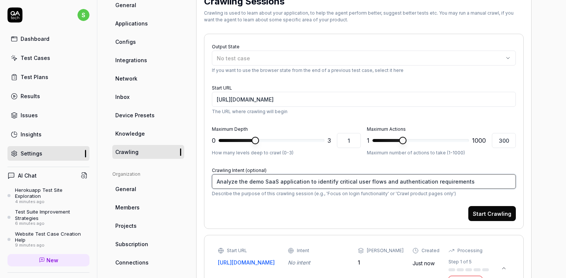
drag, startPoint x: 254, startPoint y: 183, endPoint x: 275, endPoint y: 177, distance: 21.5
click at [275, 177] on textarea "Analyze the demo SaaS application to identify critical user flows and authentic…" at bounding box center [364, 181] width 304 height 15
type textarea "*"
type textarea "Analyze the application to identify critical user flows and authentication requ…"
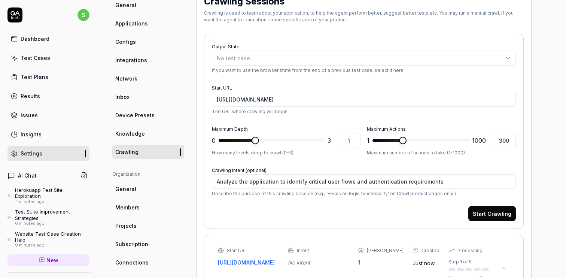
click at [483, 211] on button "Start Crawling" at bounding box center [493, 213] width 48 height 15
type textarea "*"
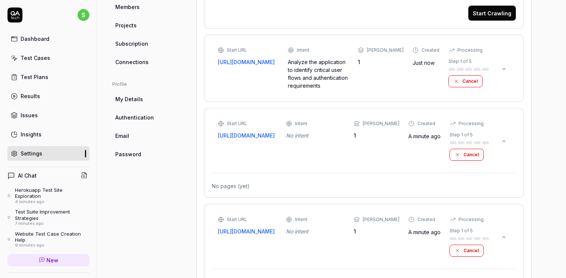
scroll to position [283, 0]
